Goal: Find specific page/section: Find specific page/section

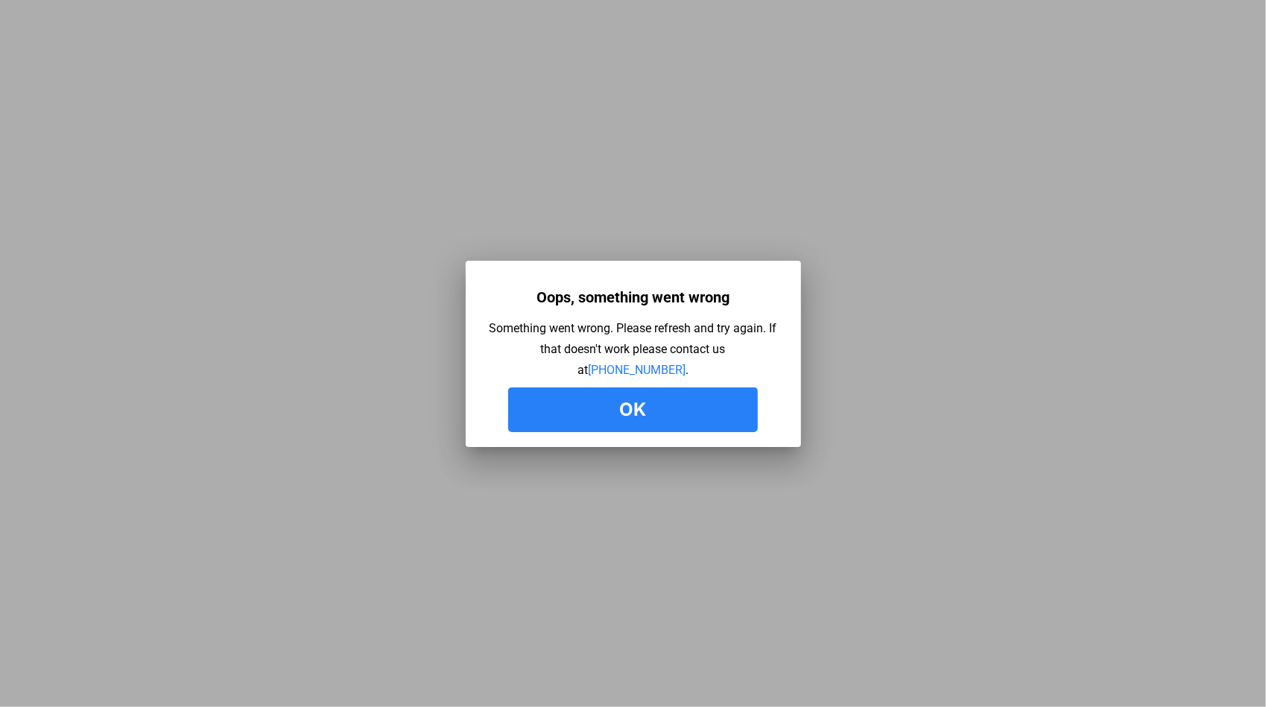
click at [560, 393] on button "Ok" at bounding box center [633, 409] width 250 height 45
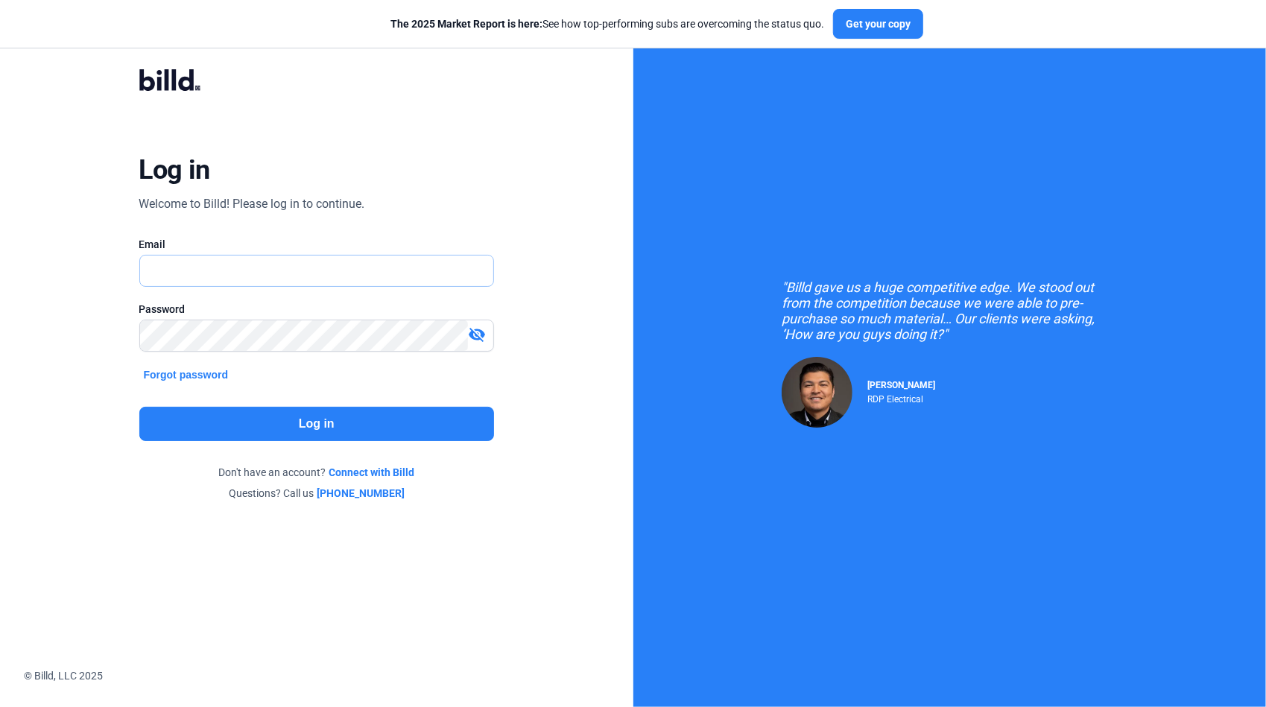
drag, startPoint x: 235, startPoint y: 267, endPoint x: 243, endPoint y: 264, distance: 8.7
click at [239, 267] on input "text" at bounding box center [317, 271] width 354 height 31
type input "q"
type input "[PERSON_NAME][EMAIL_ADDRESS][DOMAIN_NAME]"
click at [267, 424] on button "Log in" at bounding box center [316, 424] width 355 height 34
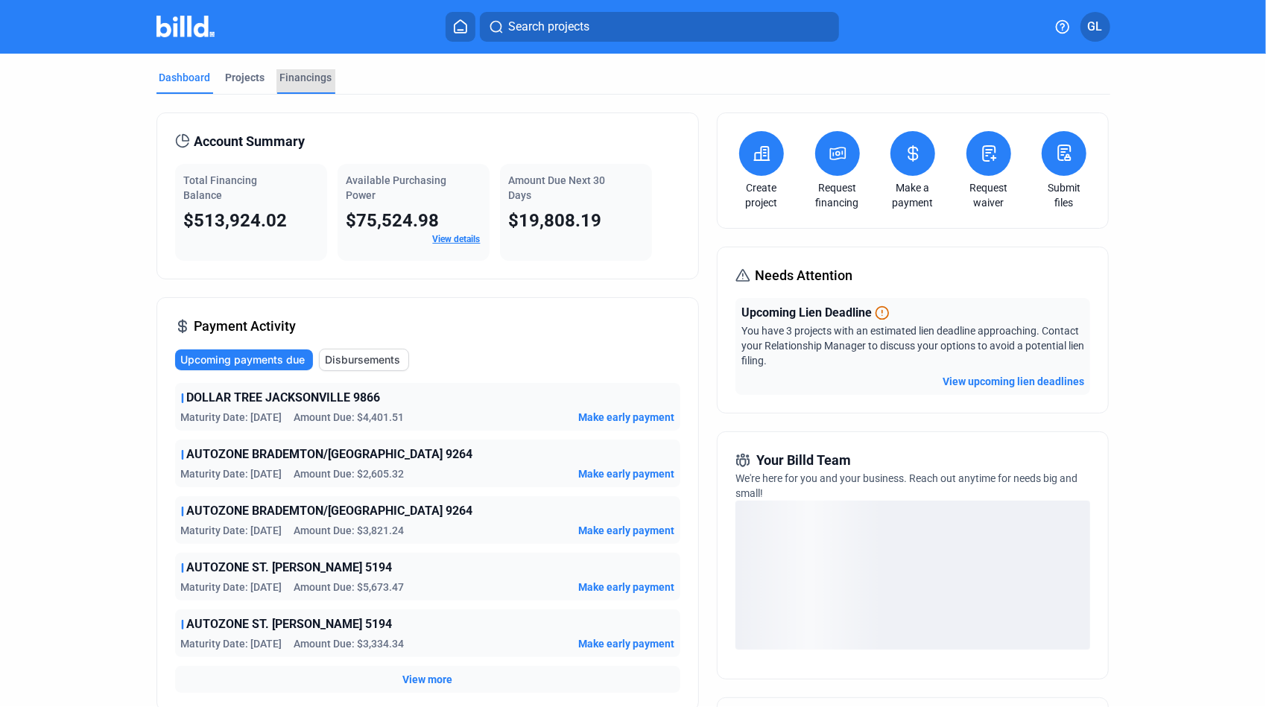
click at [305, 79] on div "Financings" at bounding box center [306, 77] width 52 height 15
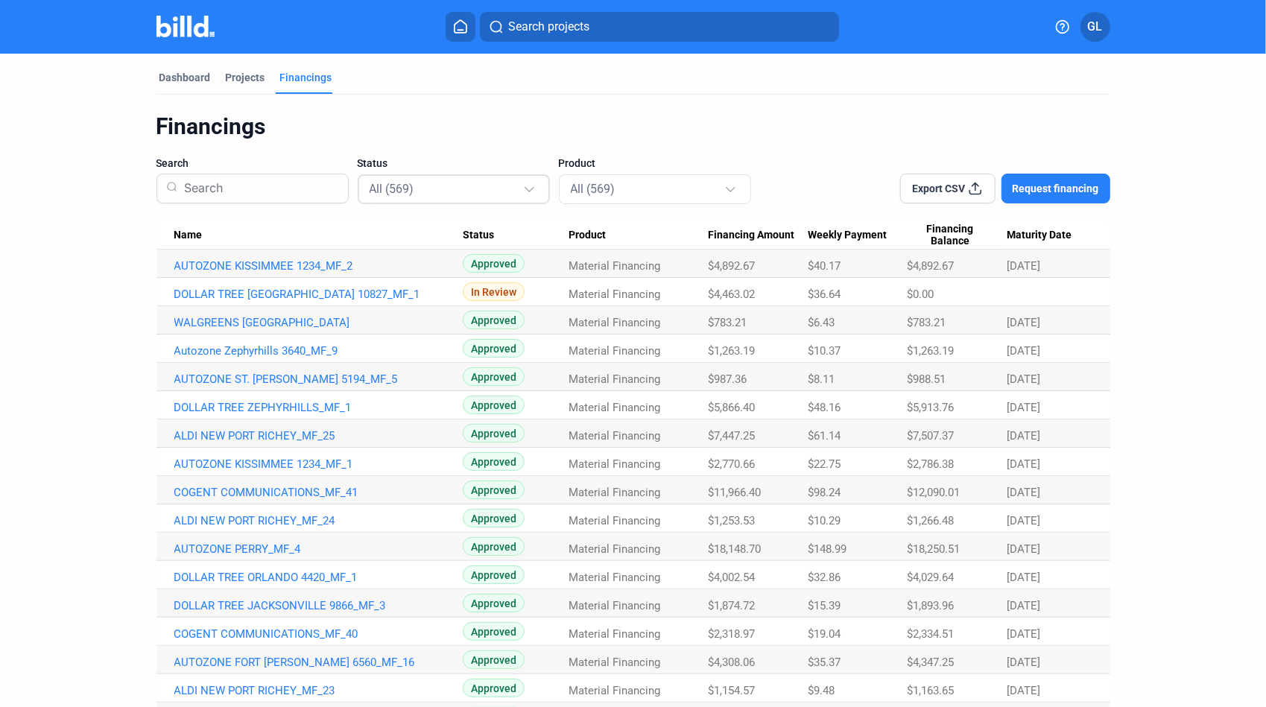
click at [478, 188] on div "All (569)" at bounding box center [446, 188] width 153 height 19
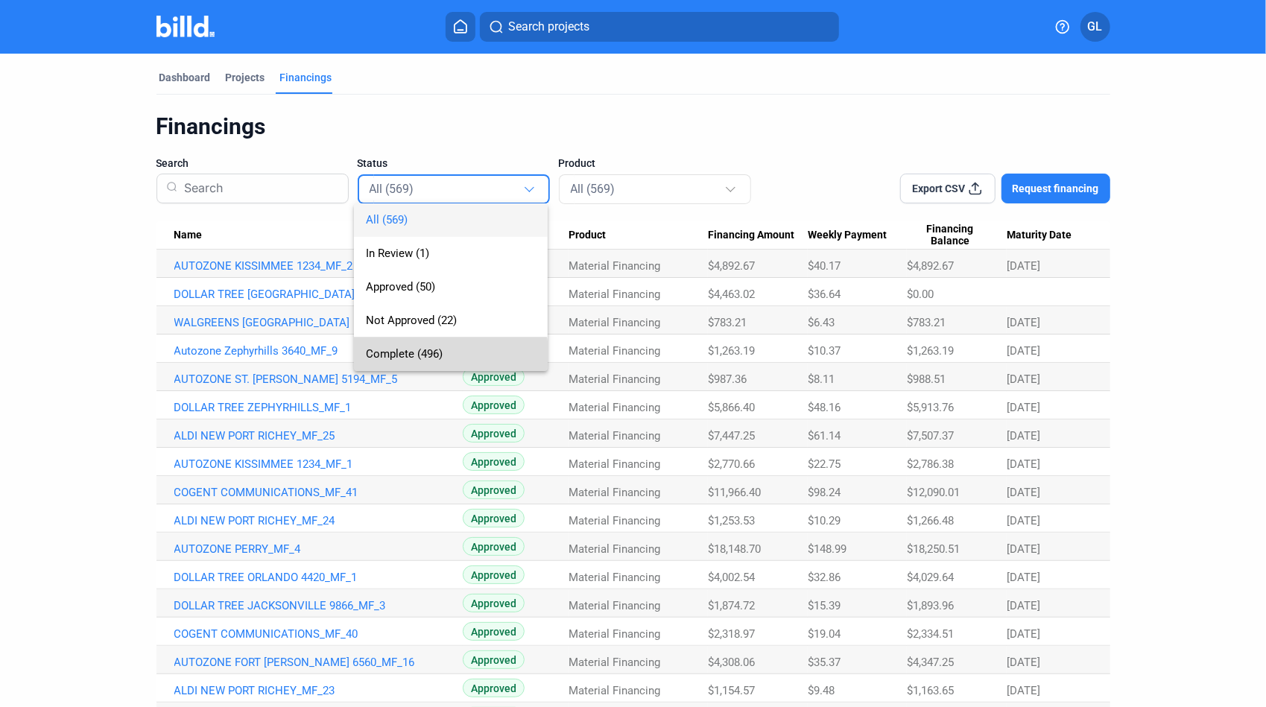
click at [411, 355] on span "Complete (496)" at bounding box center [404, 353] width 77 height 13
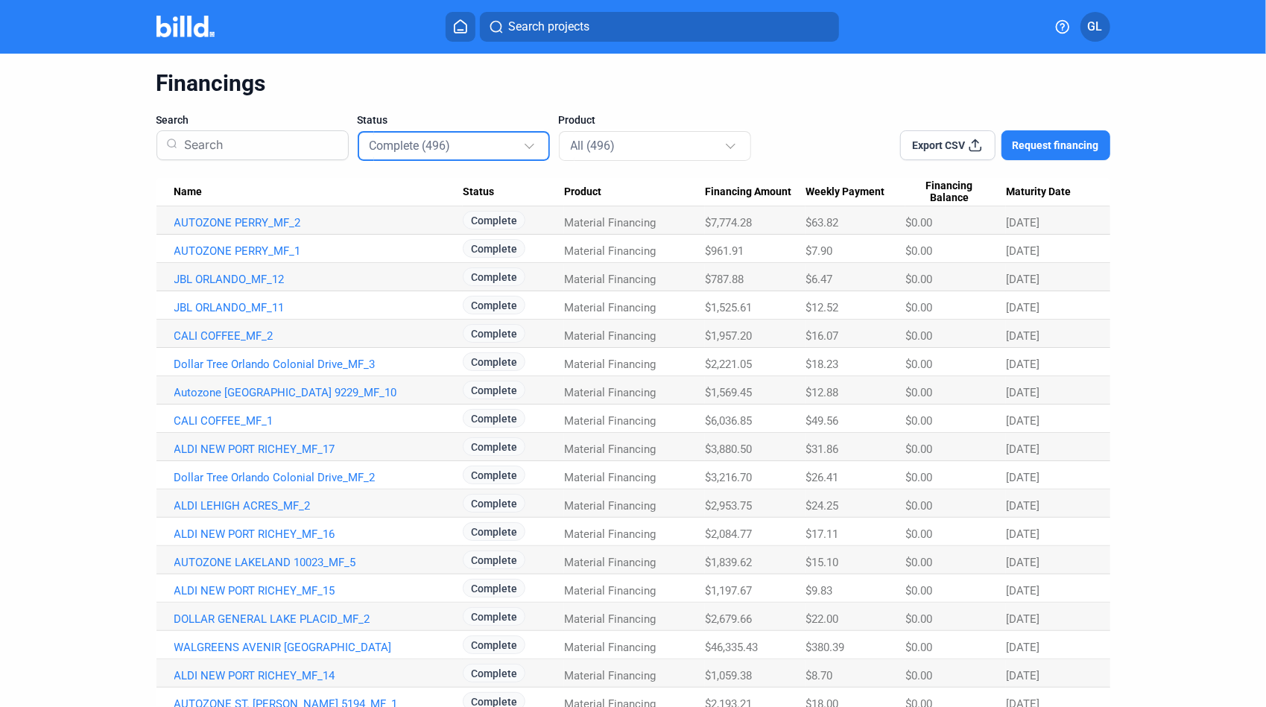
scroll to position [75, 0]
